Goal: Information Seeking & Learning: Find specific fact

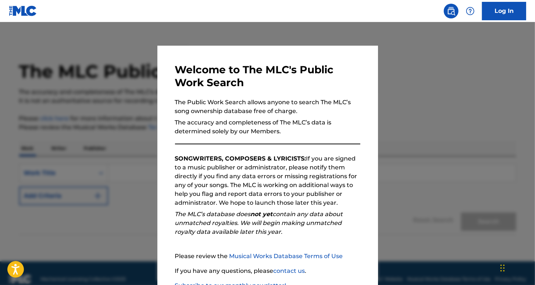
scroll to position [52, 0]
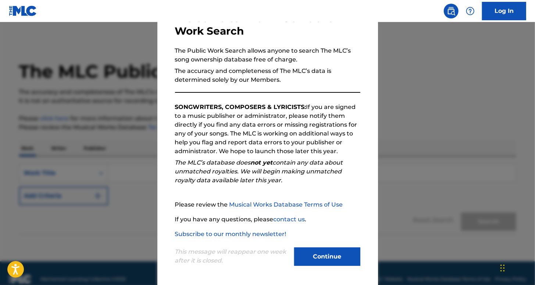
click at [317, 264] on button "Continue" at bounding box center [327, 256] width 66 height 18
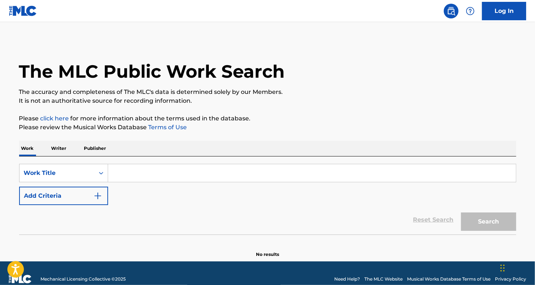
click at [119, 178] on input "Search Form" at bounding box center [312, 173] width 408 height 18
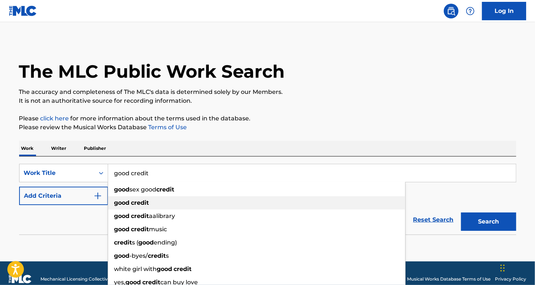
type input "good credit"
click at [160, 204] on div "good credit" at bounding box center [256, 202] width 297 height 13
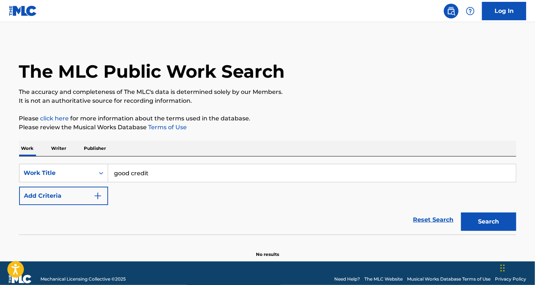
click at [97, 198] on img "Search Form" at bounding box center [97, 195] width 9 height 9
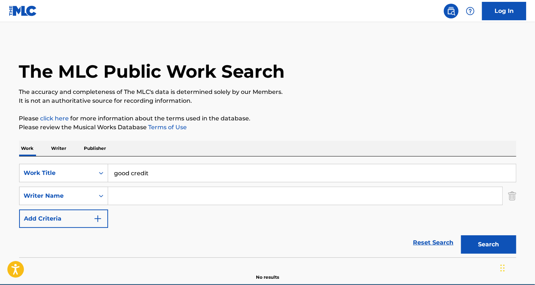
click at [134, 203] on input "Search Form" at bounding box center [305, 196] width 394 height 18
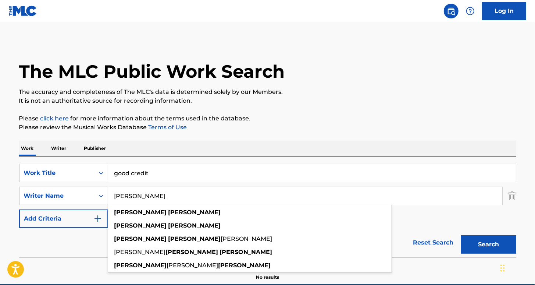
click at [461, 235] on button "Search" at bounding box center [488, 244] width 55 height 18
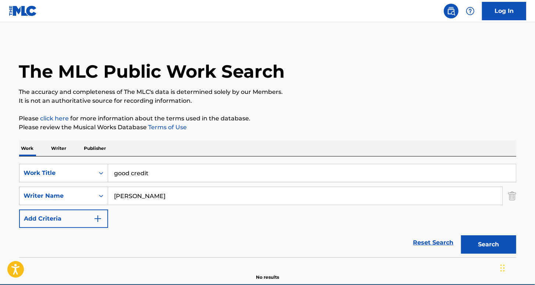
scroll to position [34, 0]
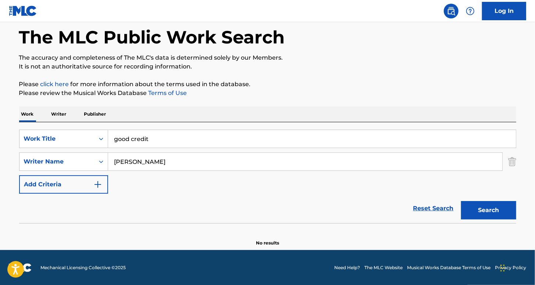
click at [499, 207] on button "Search" at bounding box center [488, 210] width 55 height 18
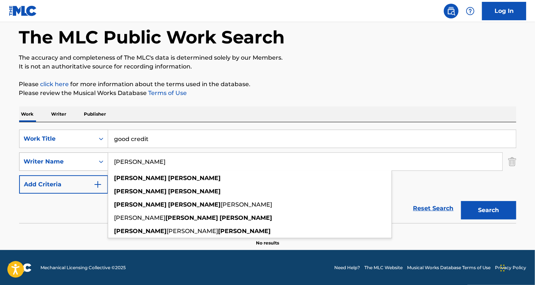
drag, startPoint x: 176, startPoint y: 161, endPoint x: 66, endPoint y: 158, distance: 109.7
click at [66, 158] on div "SearchWithCriteriaef607cf4-2b98-41b1-87a7-e752700b9aff Writer Name [PERSON_NAME…" at bounding box center [268, 161] width 498 height 18
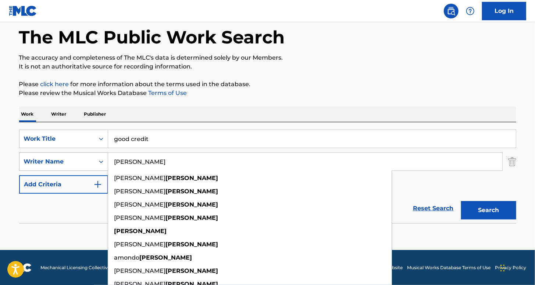
type input "[PERSON_NAME]"
click at [461, 201] on button "Search" at bounding box center [488, 210] width 55 height 18
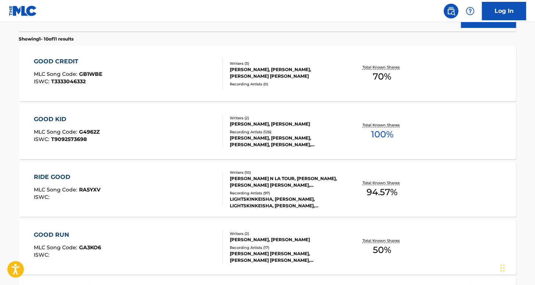
scroll to position [218, 0]
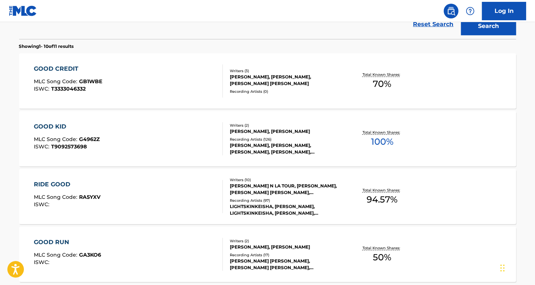
click at [69, 66] on div "GOOD CREDIT" at bounding box center [68, 68] width 68 height 9
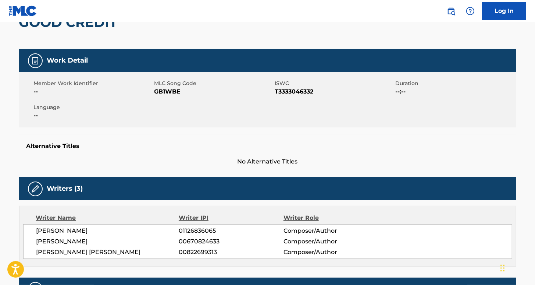
scroll to position [71, 0]
